Goal: Task Accomplishment & Management: Complete application form

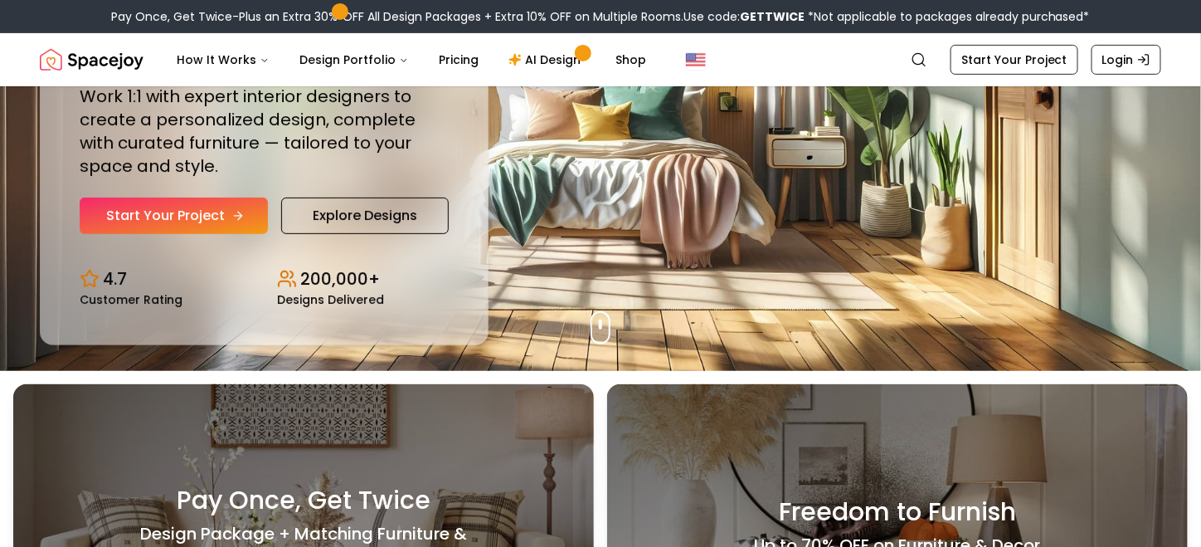
scroll to position [166, 0]
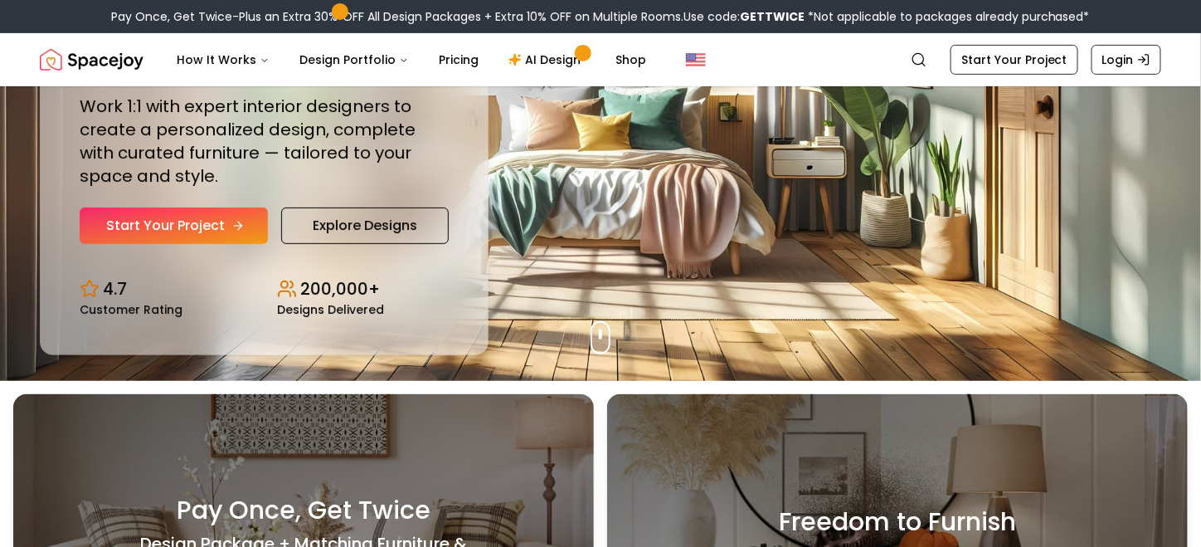
click at [197, 220] on link "Start Your Project" at bounding box center [174, 225] width 188 height 36
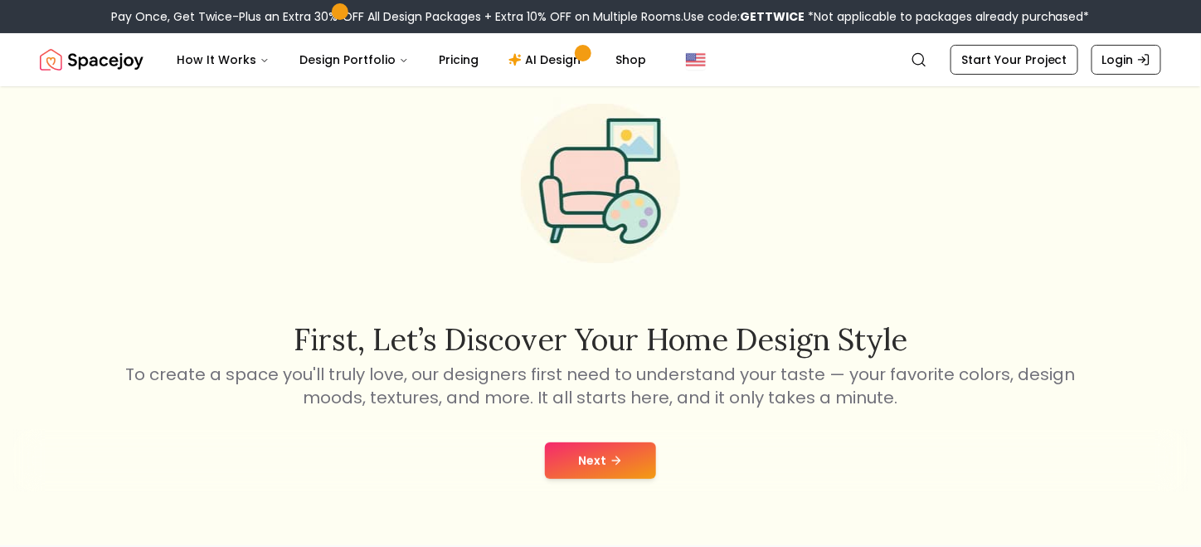
scroll to position [83, 0]
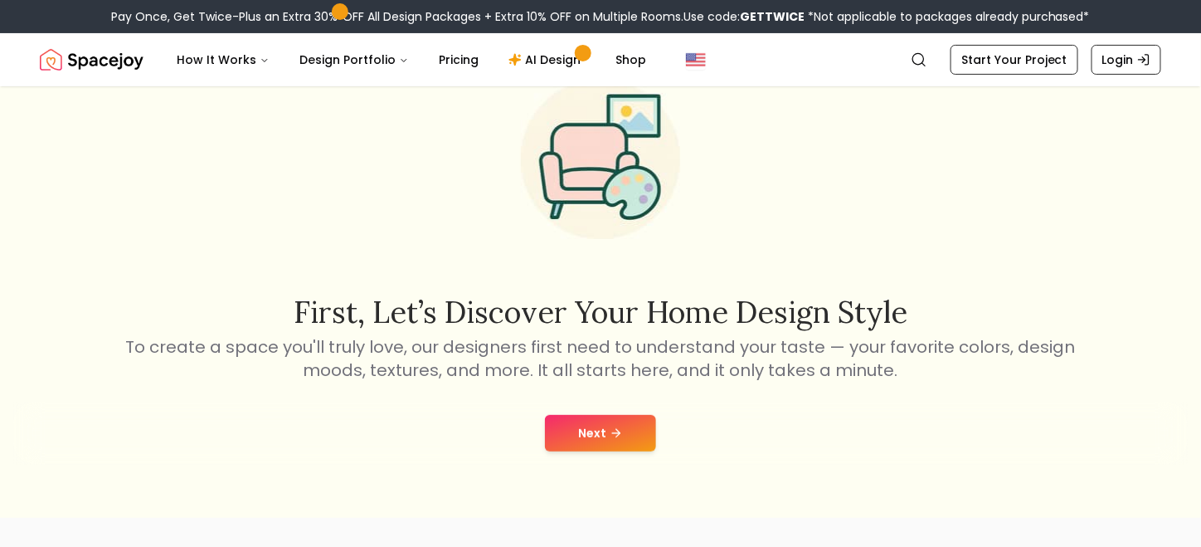
click at [622, 437] on button "Next" at bounding box center [600, 433] width 111 height 36
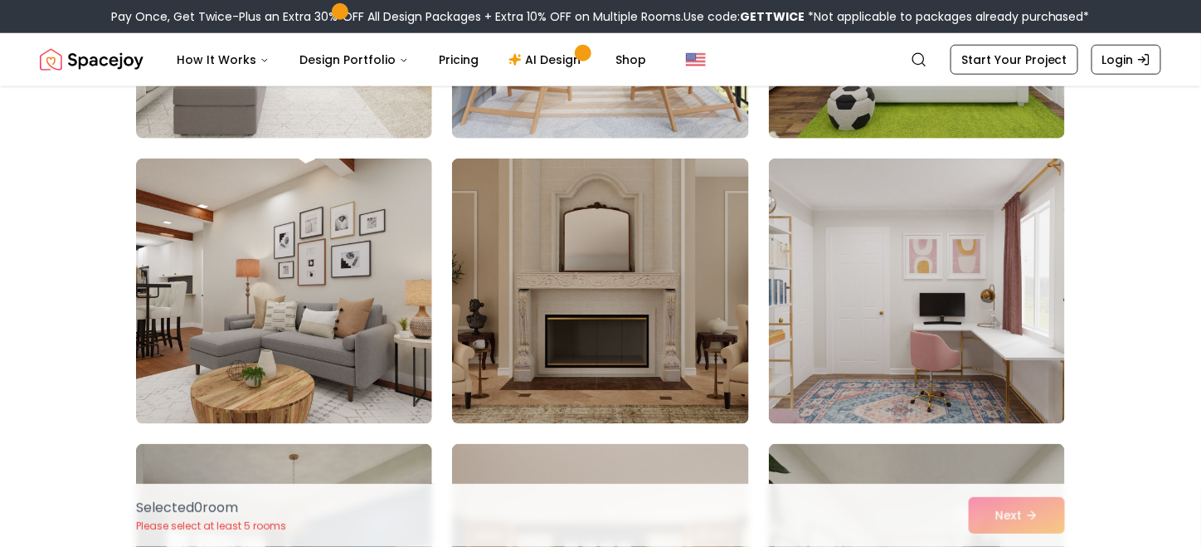
scroll to position [2431, 0]
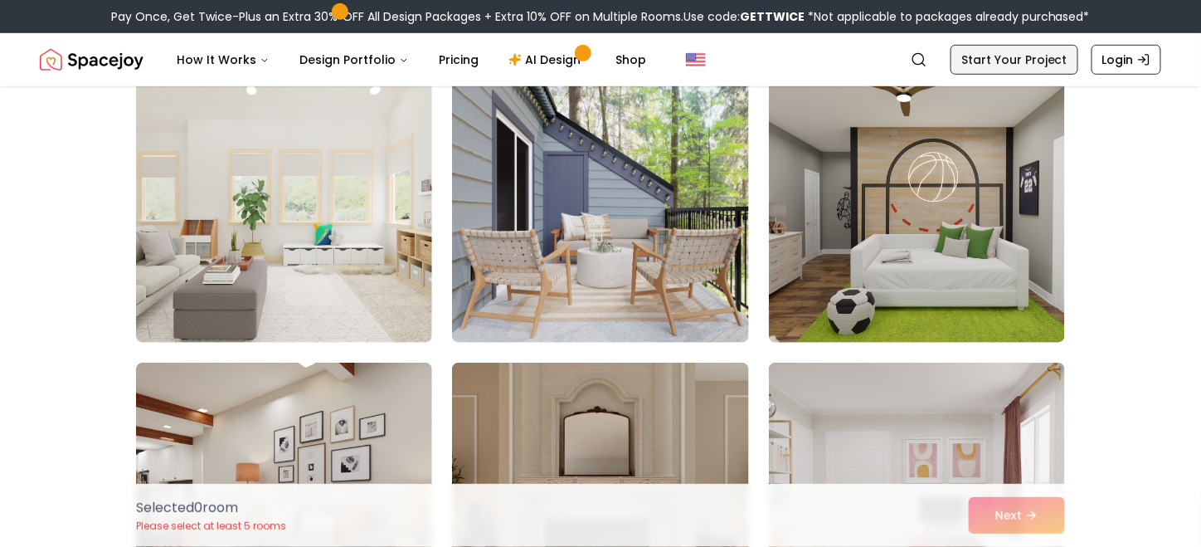
click at [1001, 49] on link "Start Your Project" at bounding box center [1015, 60] width 128 height 30
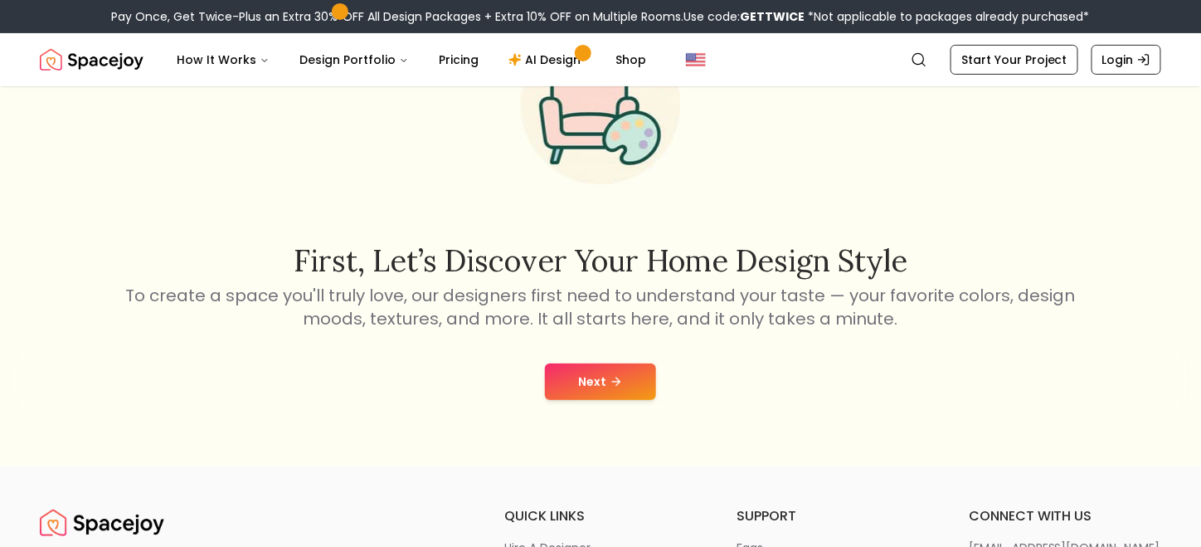
scroll to position [166, 0]
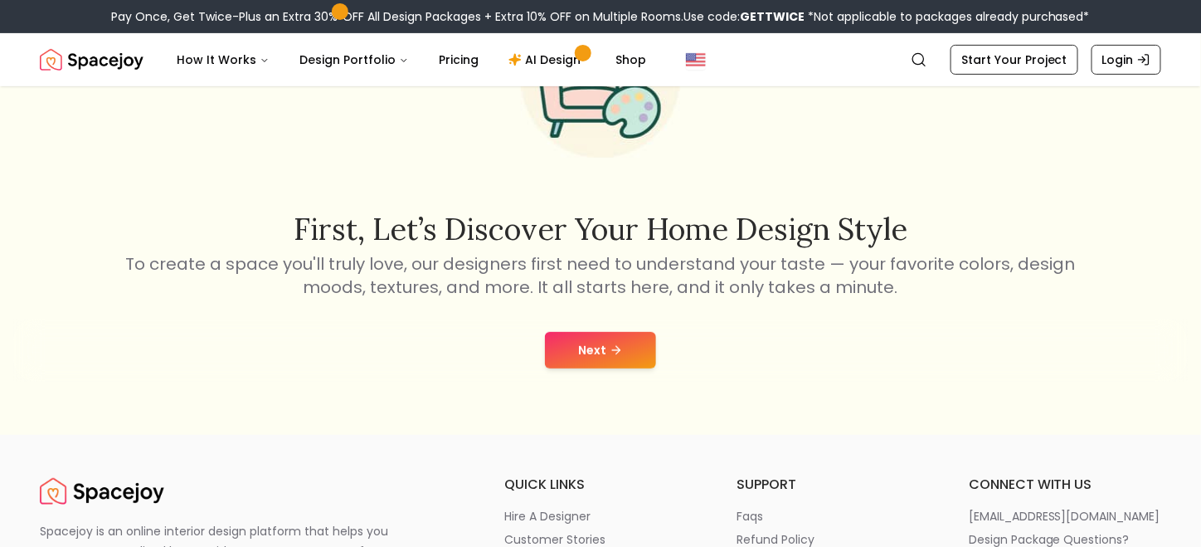
click at [615, 352] on icon at bounding box center [616, 349] width 13 height 13
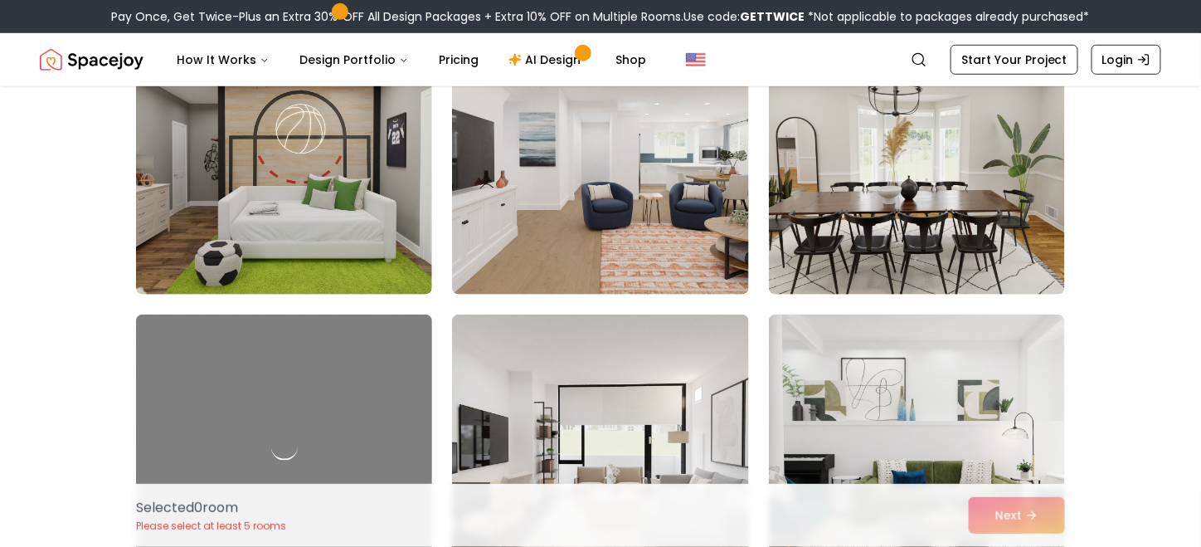
scroll to position [2489, 0]
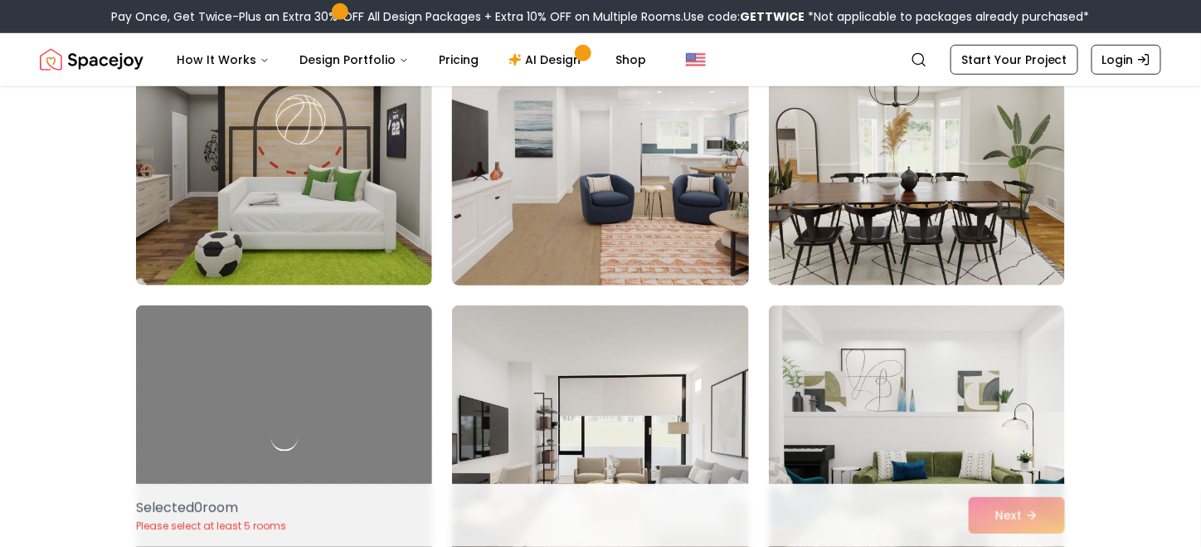
click at [684, 207] on img at bounding box center [600, 152] width 311 height 279
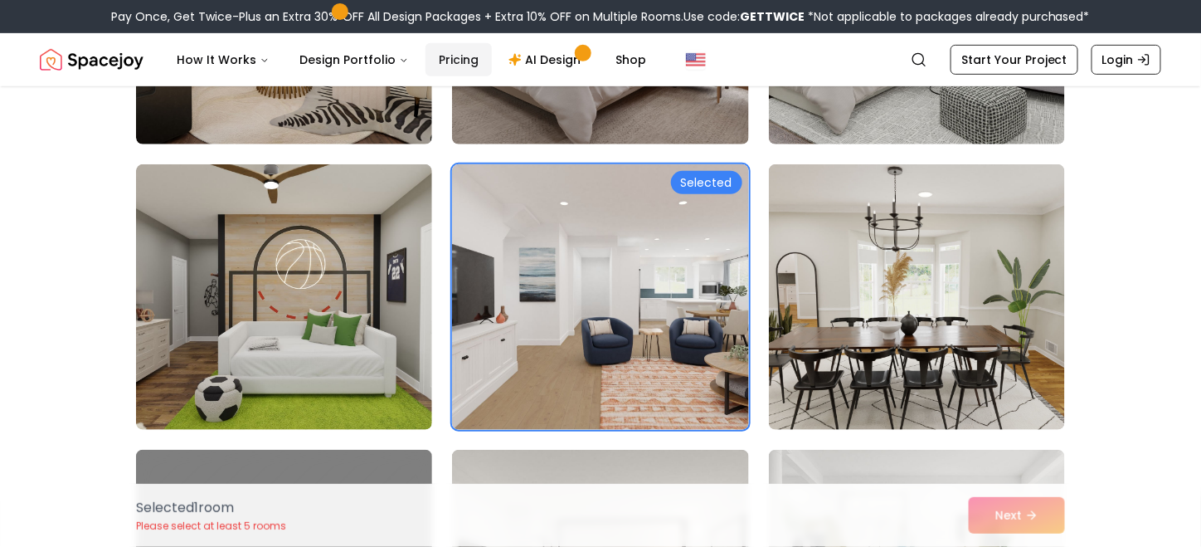
scroll to position [2323, 0]
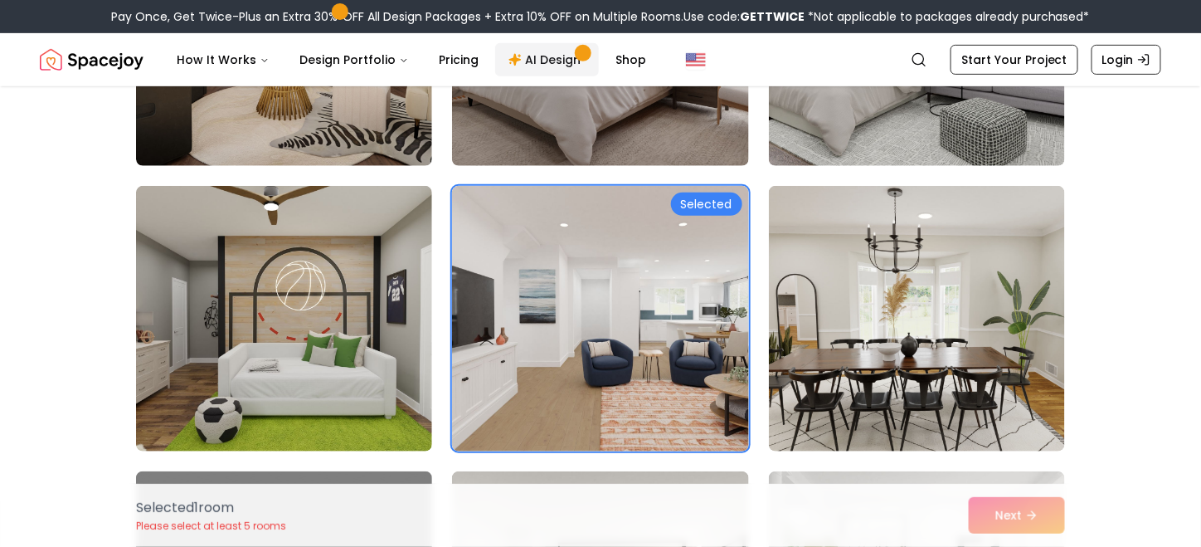
click at [551, 55] on link "AI Design" at bounding box center [547, 59] width 104 height 33
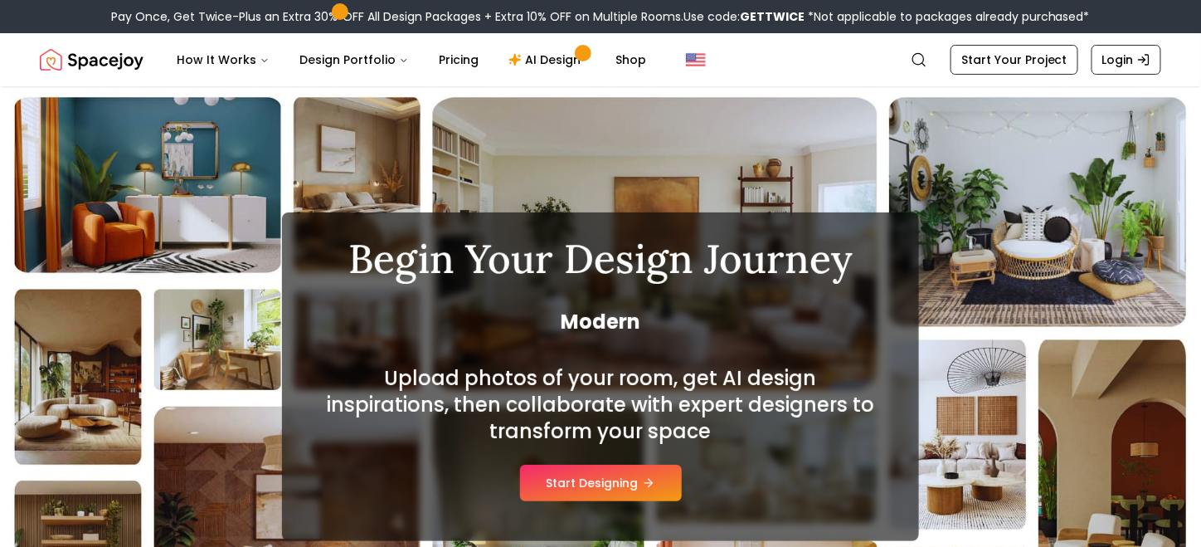
click at [618, 488] on button "Start Designing" at bounding box center [601, 483] width 162 height 36
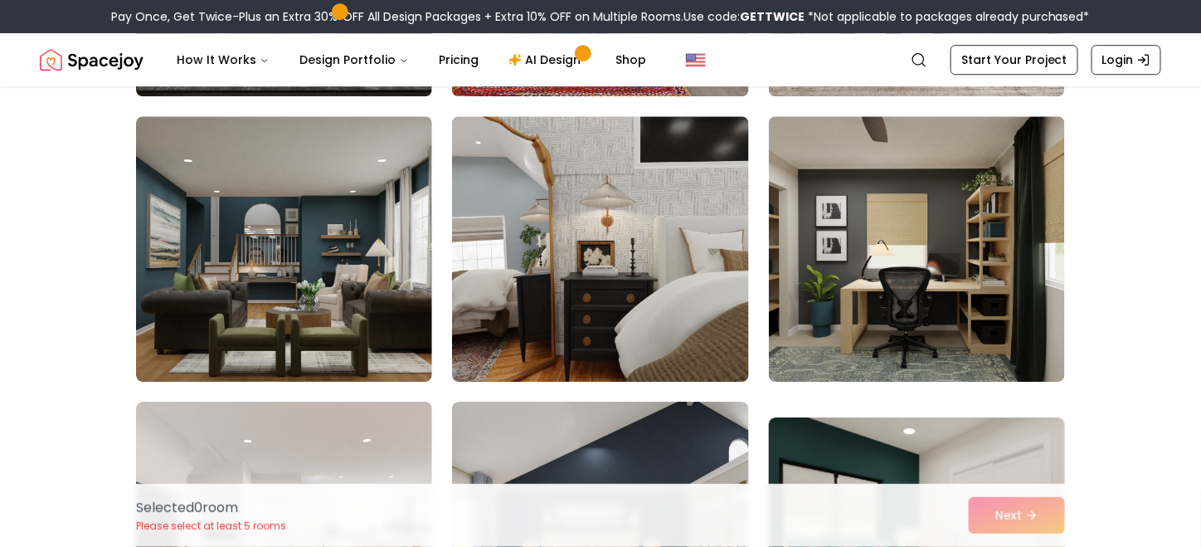
scroll to position [1576, 0]
